Goal: Book appointment/travel/reservation

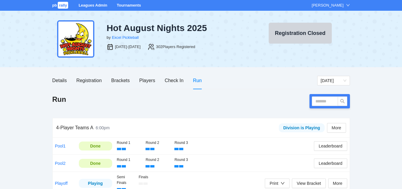
click at [127, 5] on link "Tournaments" at bounding box center [129, 5] width 24 height 4
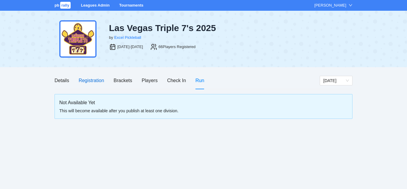
click at [91, 80] on div "Registration" at bounding box center [91, 80] width 25 height 7
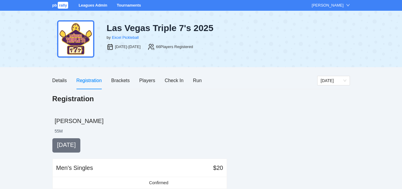
click at [128, 5] on link "Tournaments" at bounding box center [129, 5] width 24 height 4
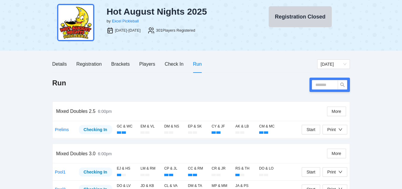
scroll to position [30, 0]
